Goal: Transaction & Acquisition: Purchase product/service

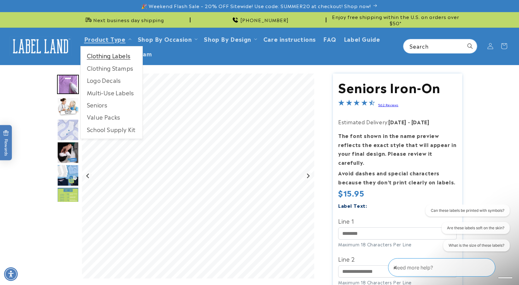
click at [105, 57] on link "Clothing Labels" at bounding box center [112, 56] width 62 height 12
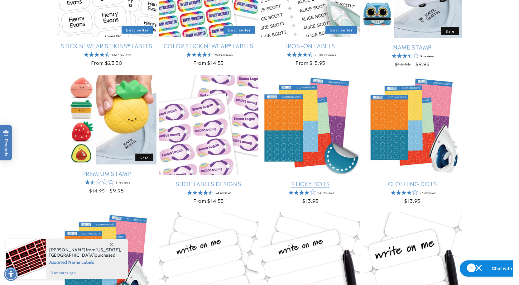
scroll to position [250, 0]
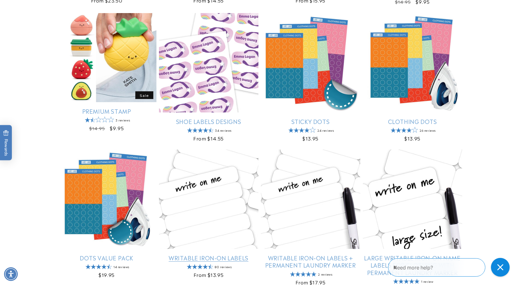
click at [209, 256] on link "Writable Iron-On Labels" at bounding box center [209, 258] width 100 height 7
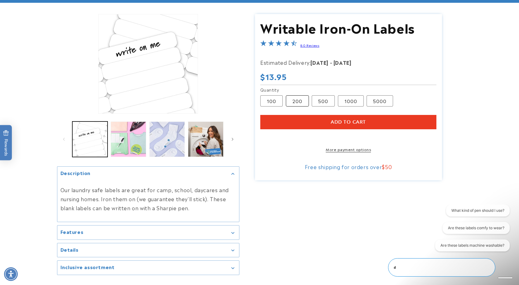
click at [299, 100] on label "200 Variant sold out or unavailable" at bounding box center [297, 100] width 23 height 11
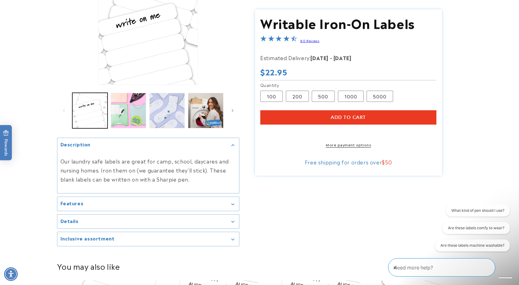
scroll to position [125, 0]
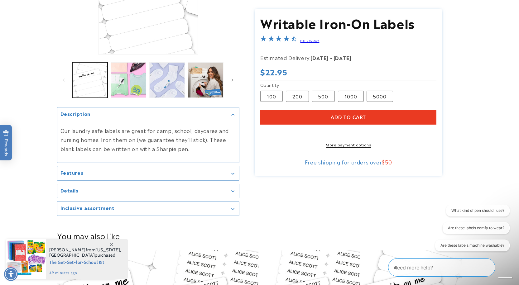
click at [133, 193] on div "Details" at bounding box center [149, 191] width 176 height 5
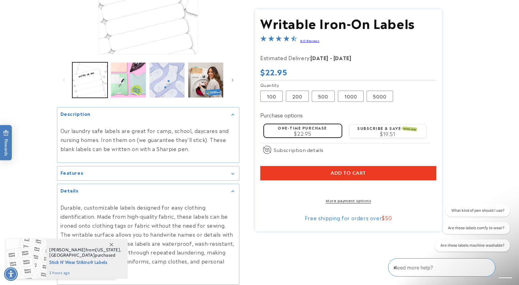
click at [115, 174] on div "Features" at bounding box center [149, 173] width 176 height 5
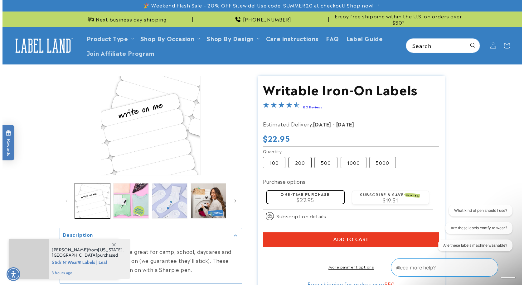
scroll to position [0, 0]
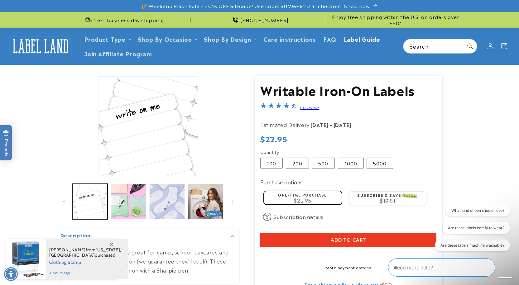
click at [357, 41] on span "Label Guide" at bounding box center [362, 38] width 37 height 7
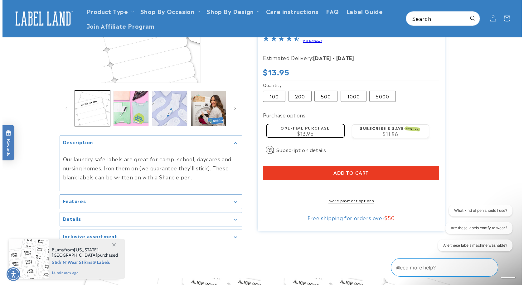
scroll to position [94, 0]
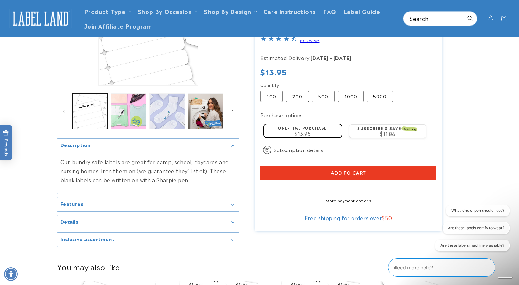
click at [299, 95] on label "200 Variant sold out or unavailable" at bounding box center [297, 96] width 23 height 11
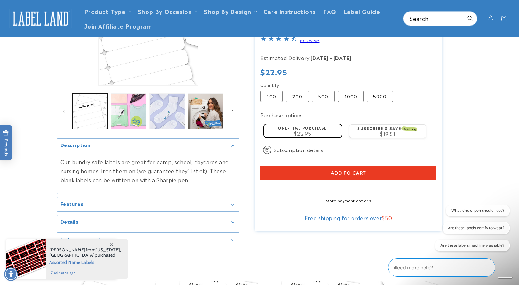
click at [351, 170] on button "Add to cart" at bounding box center [349, 174] width 176 height 14
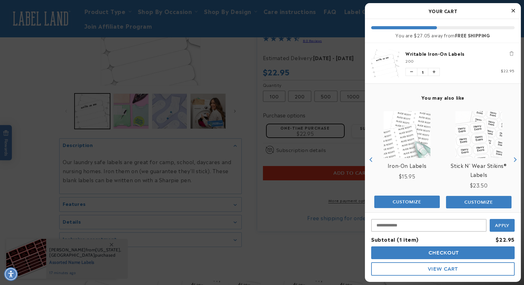
click at [452, 252] on span "Checkout" at bounding box center [443, 253] width 32 height 6
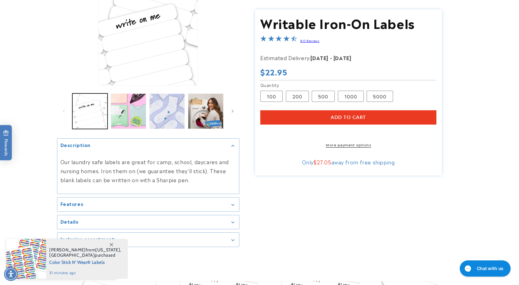
click at [350, 116] on span "Add to cart" at bounding box center [348, 118] width 35 height 6
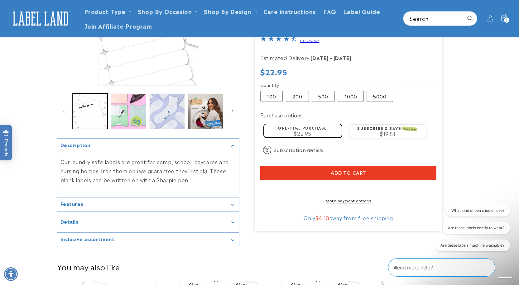
click at [351, 203] on link "More payment options" at bounding box center [349, 201] width 176 height 6
